Goal: Information Seeking & Learning: Learn about a topic

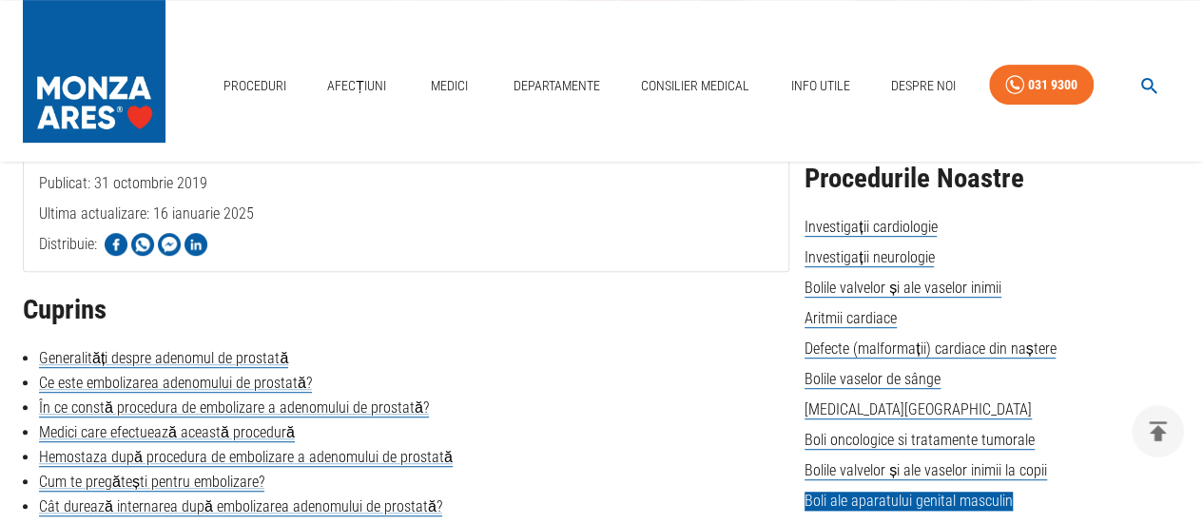
scroll to position [476, 0]
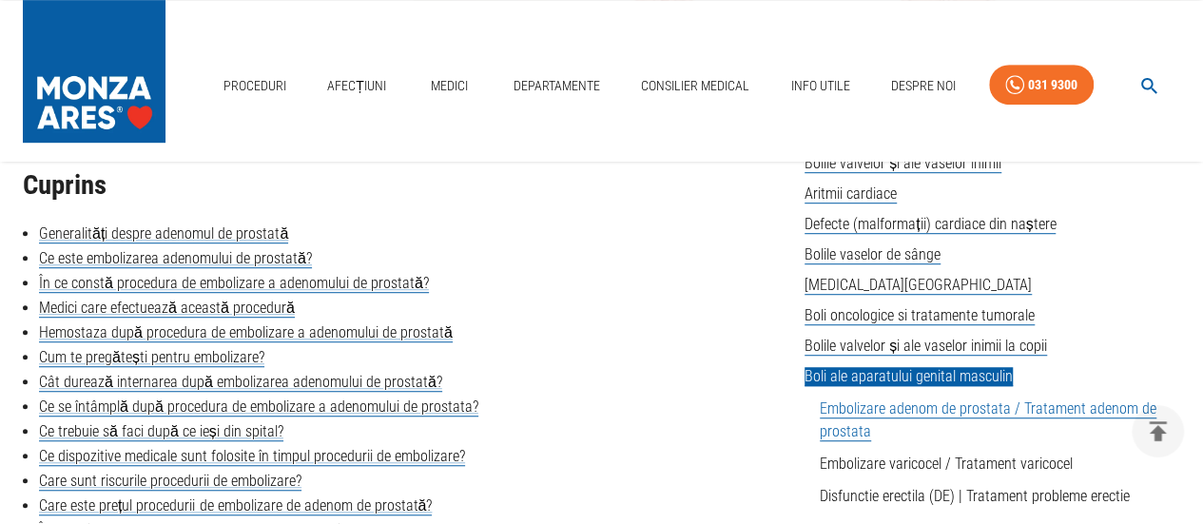
click at [889, 380] on span "Boli ale aparatului genital masculin" at bounding box center [909, 376] width 208 height 19
click at [864, 380] on span "Boli ale aparatului genital masculin" at bounding box center [909, 376] width 208 height 19
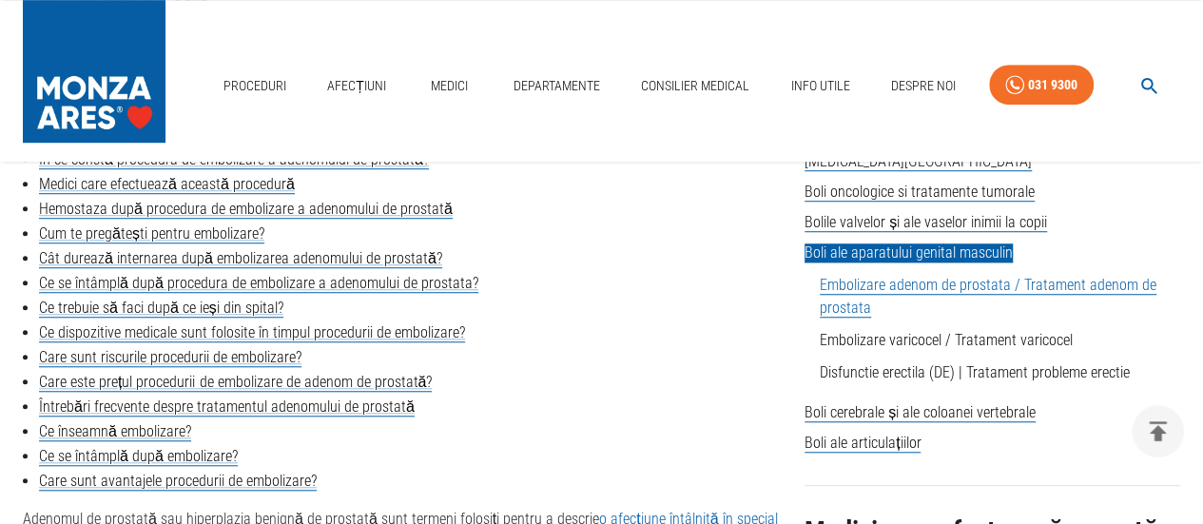
scroll to position [666, 0]
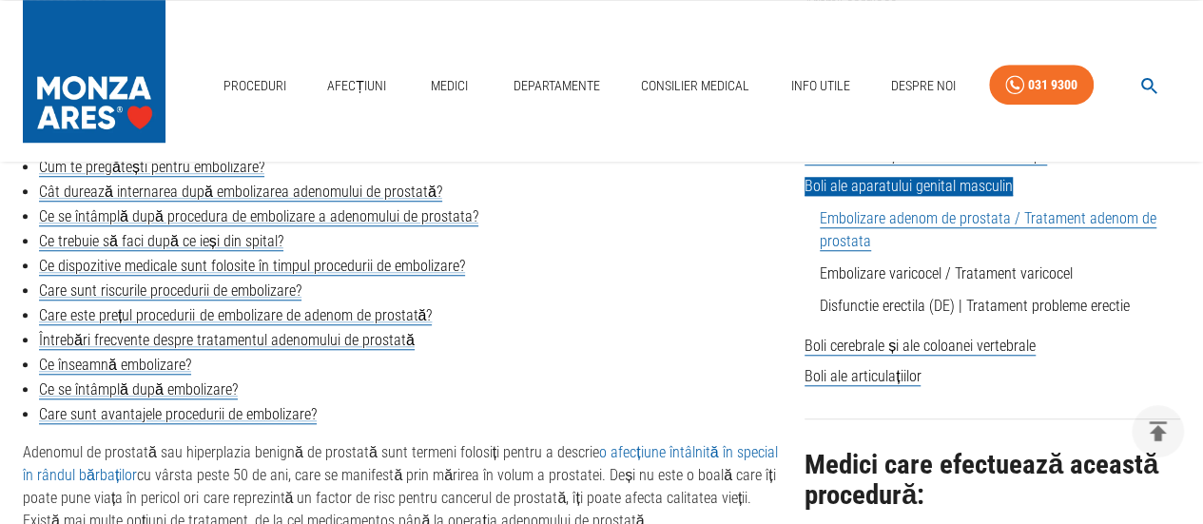
click at [911, 224] on link "Embolizare adenom de prostata / Tratament adenom de prostata" at bounding box center [988, 230] width 337 height 42
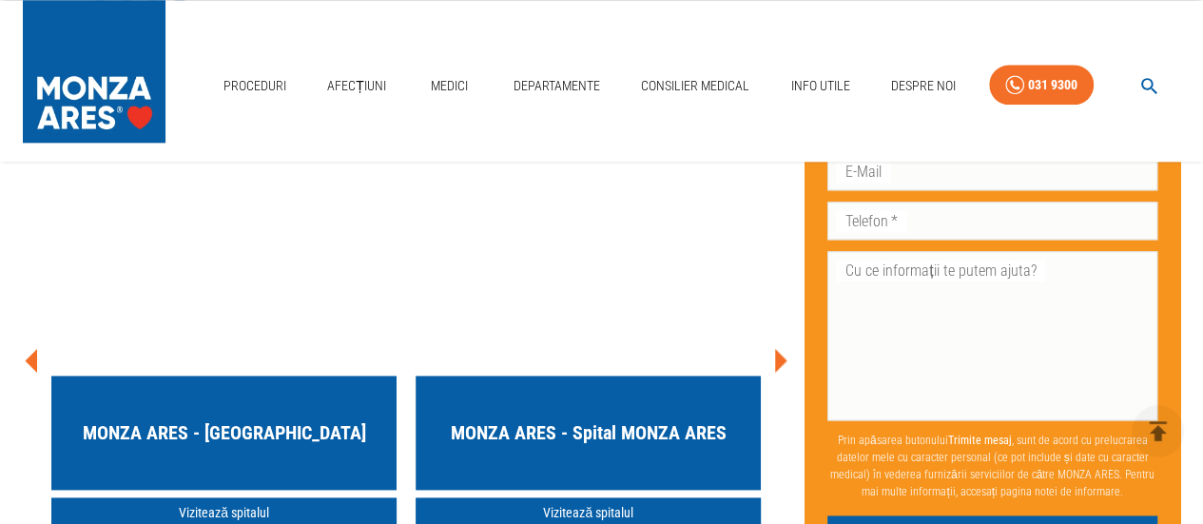
scroll to position [8181, 0]
